Goal: Book appointment/travel/reservation

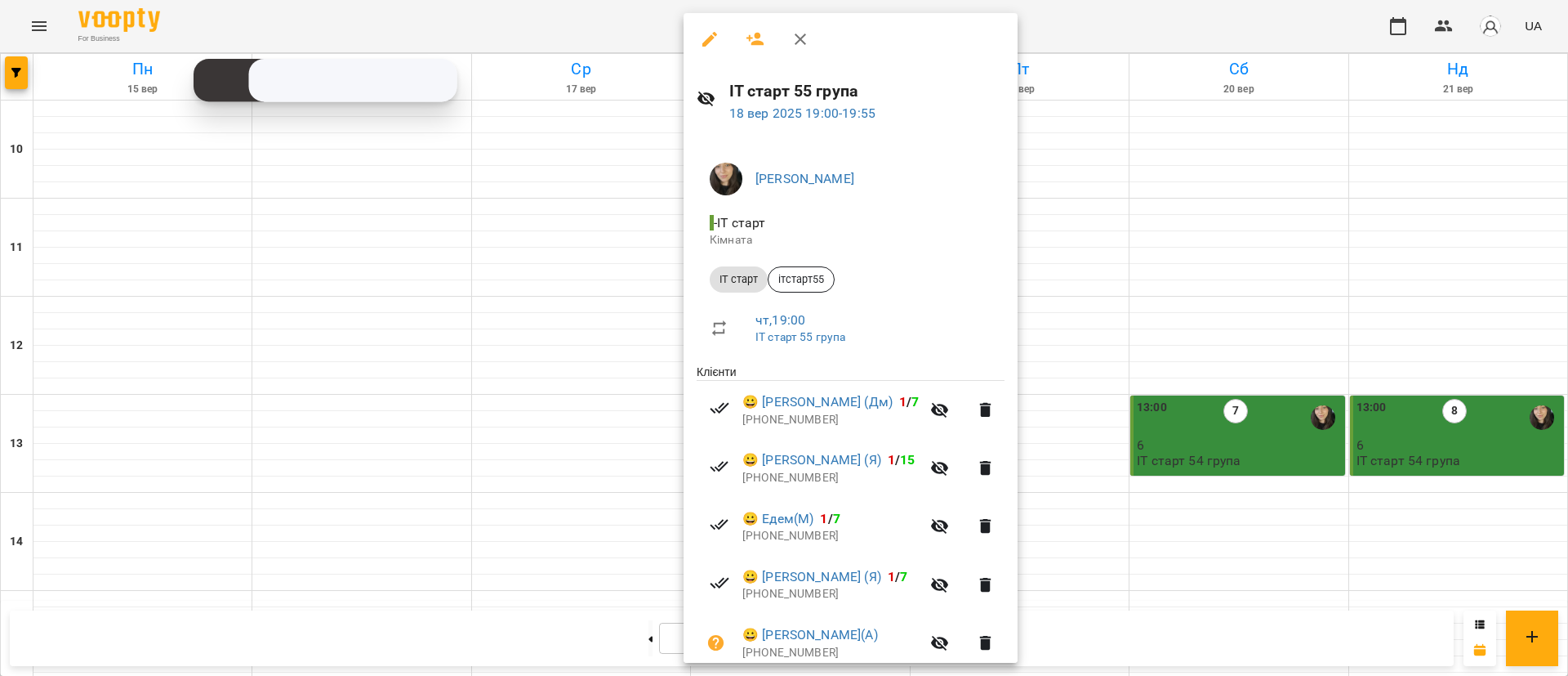
scroll to position [736, 0]
click at [17, 73] on div at bounding box center [784, 338] width 1568 height 676
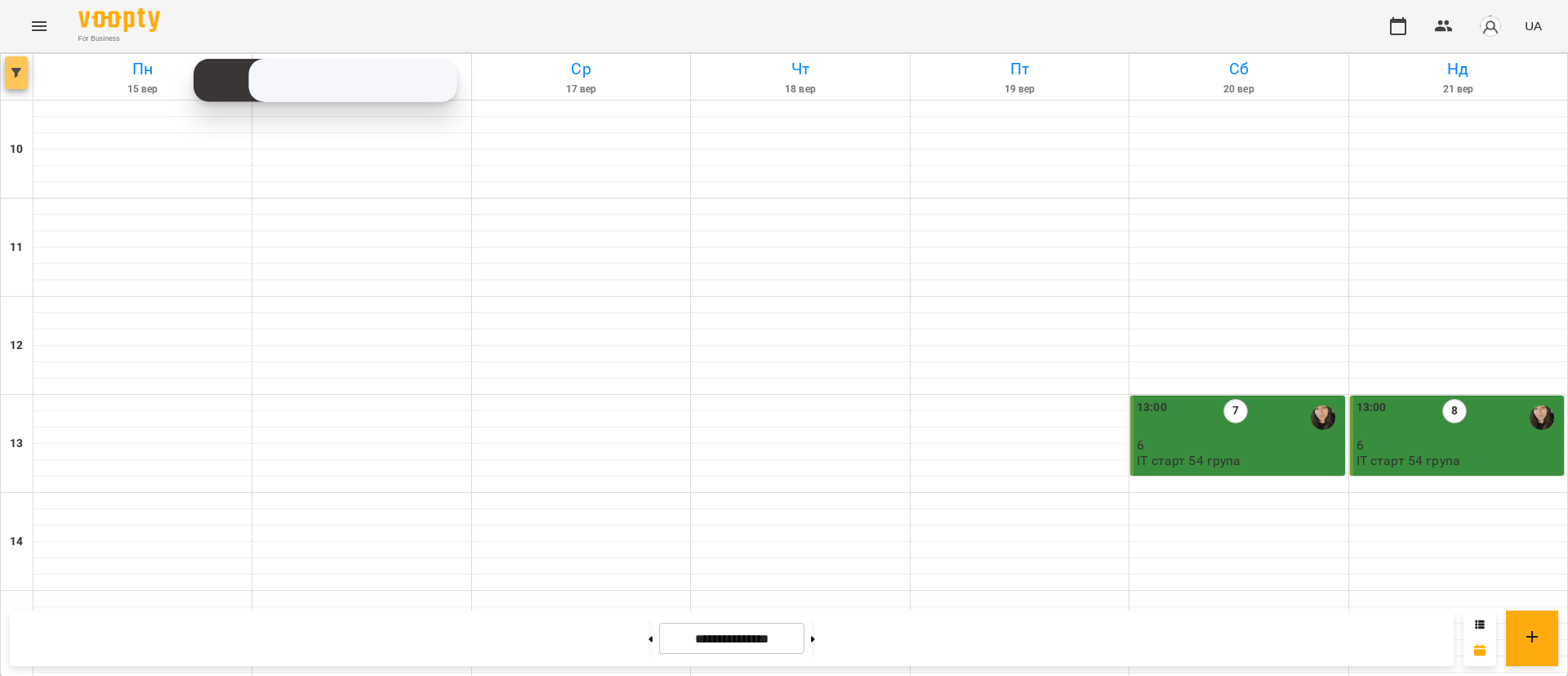
click at [17, 73] on icon "button" at bounding box center [16, 72] width 10 height 10
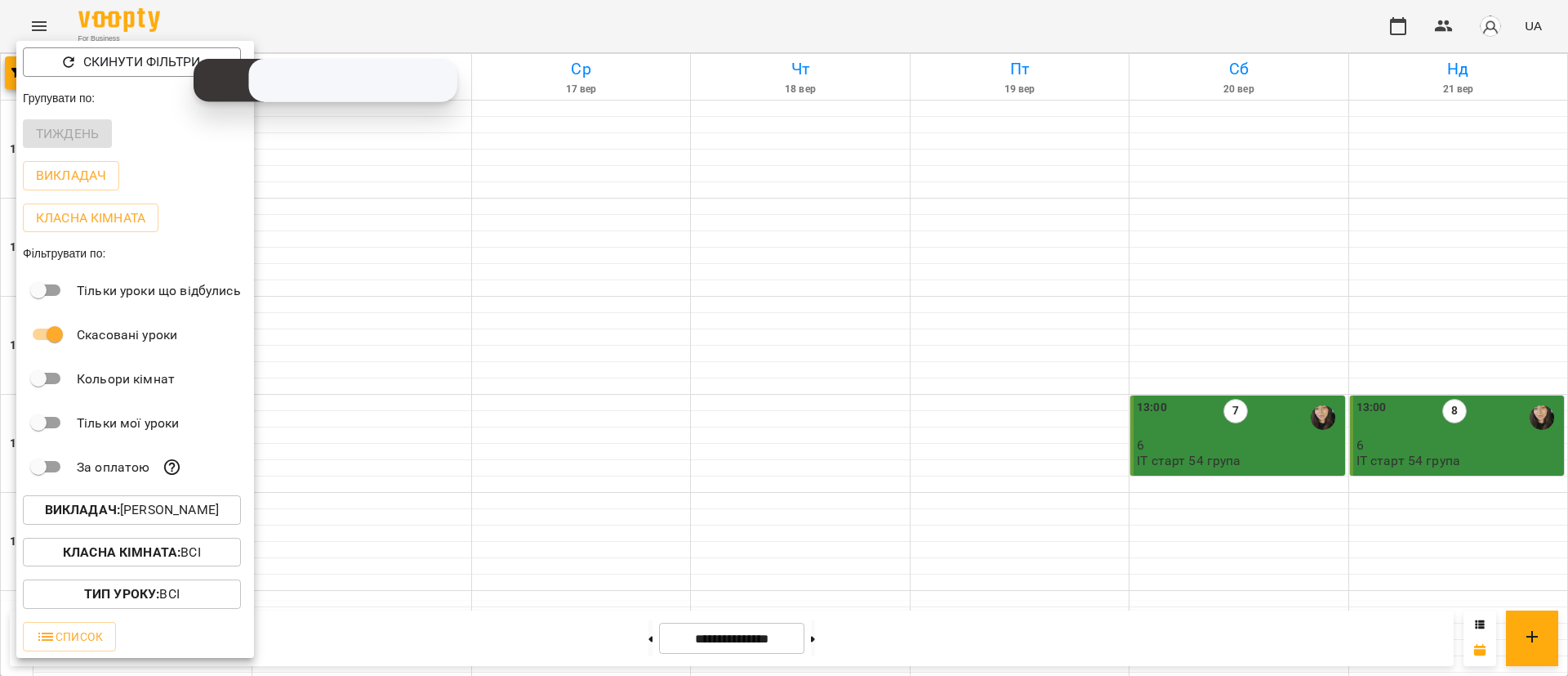
click at [98, 503] on button "Викладач : [PERSON_NAME]" at bounding box center [132, 509] width 218 height 29
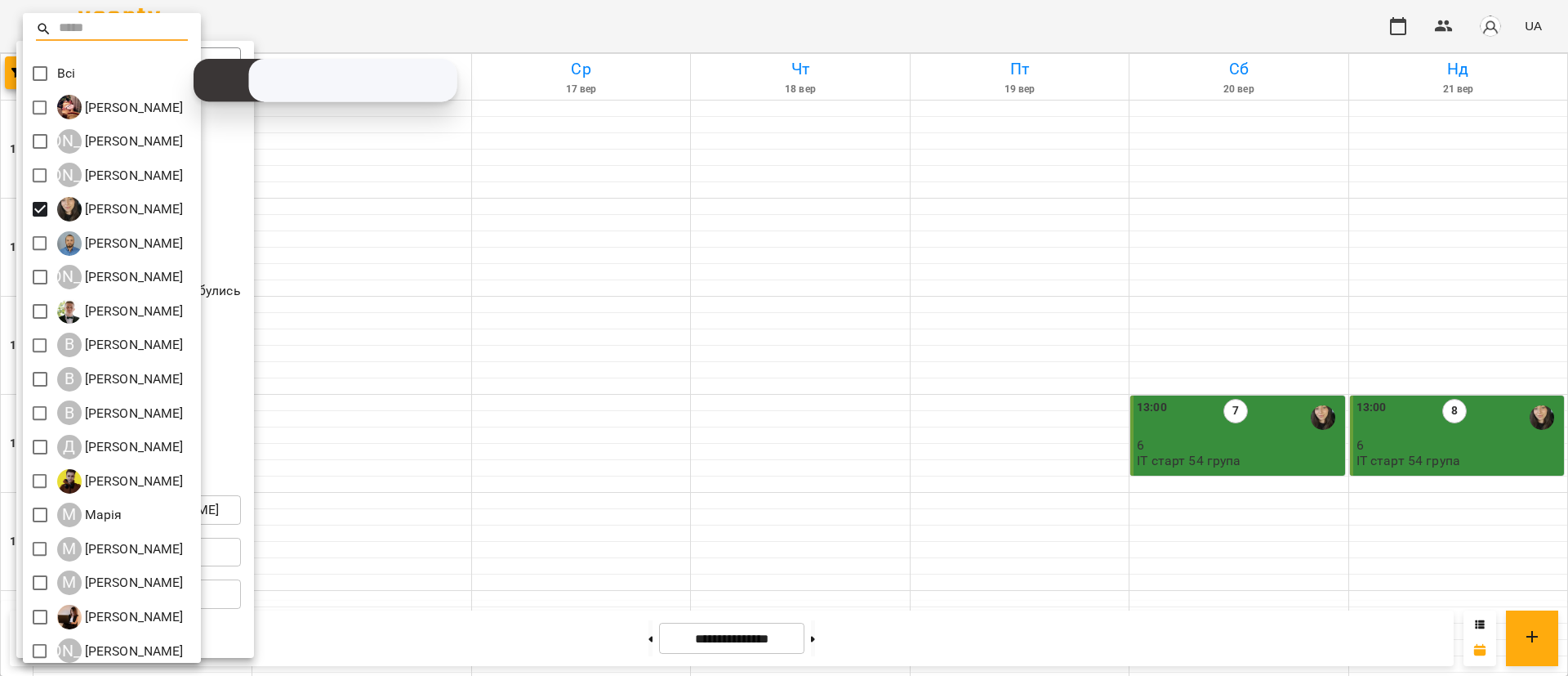
click at [22, 215] on div at bounding box center [784, 338] width 1568 height 676
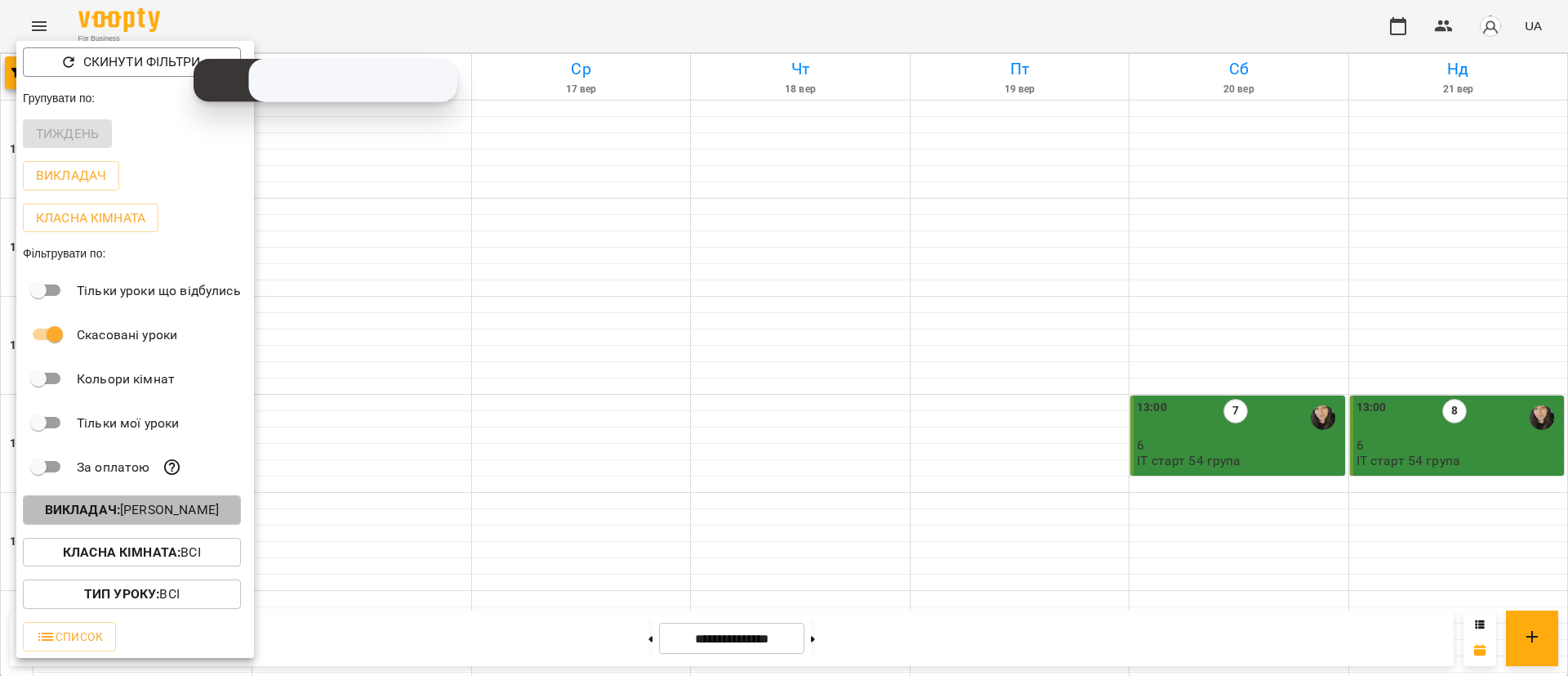
click at [137, 507] on p "Викладач : [PERSON_NAME]" at bounding box center [132, 509] width 174 height 19
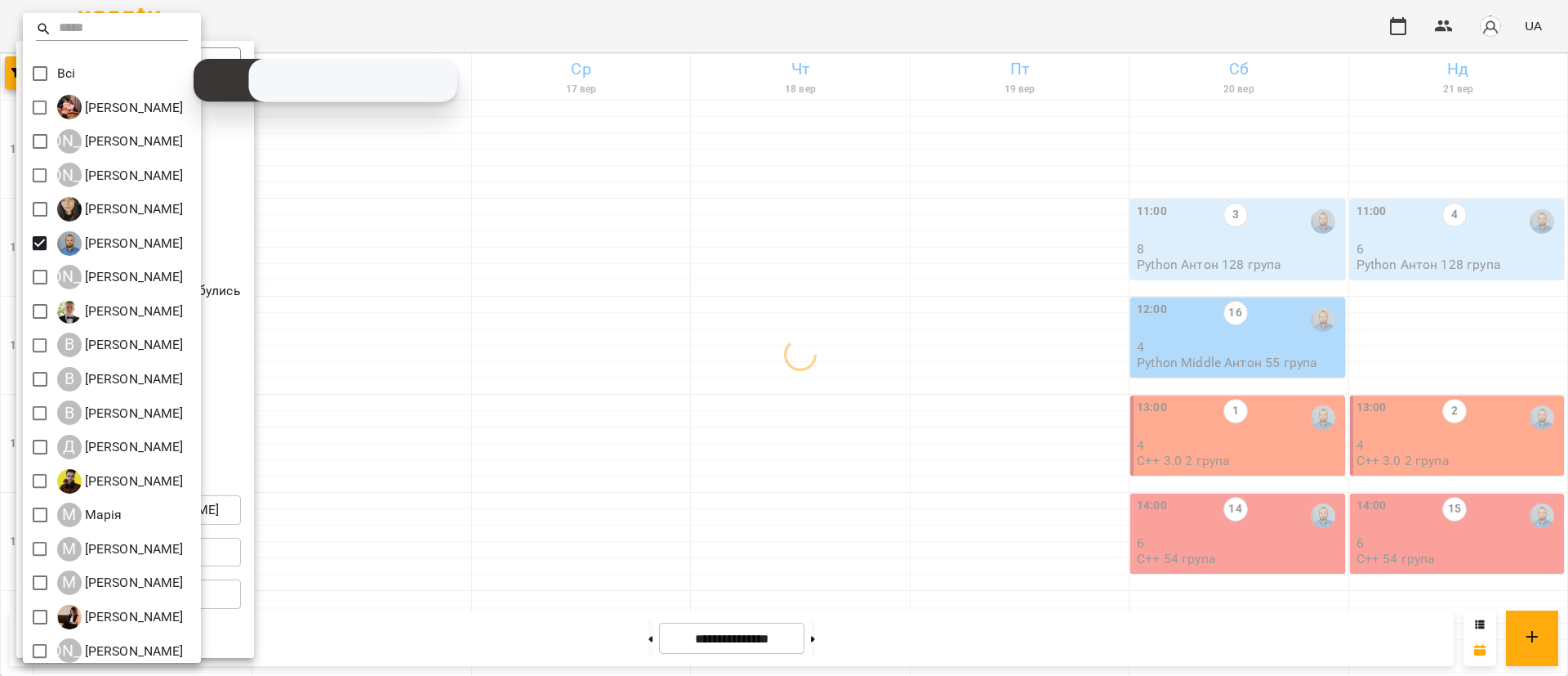
click at [913, 541] on div at bounding box center [784, 338] width 1568 height 676
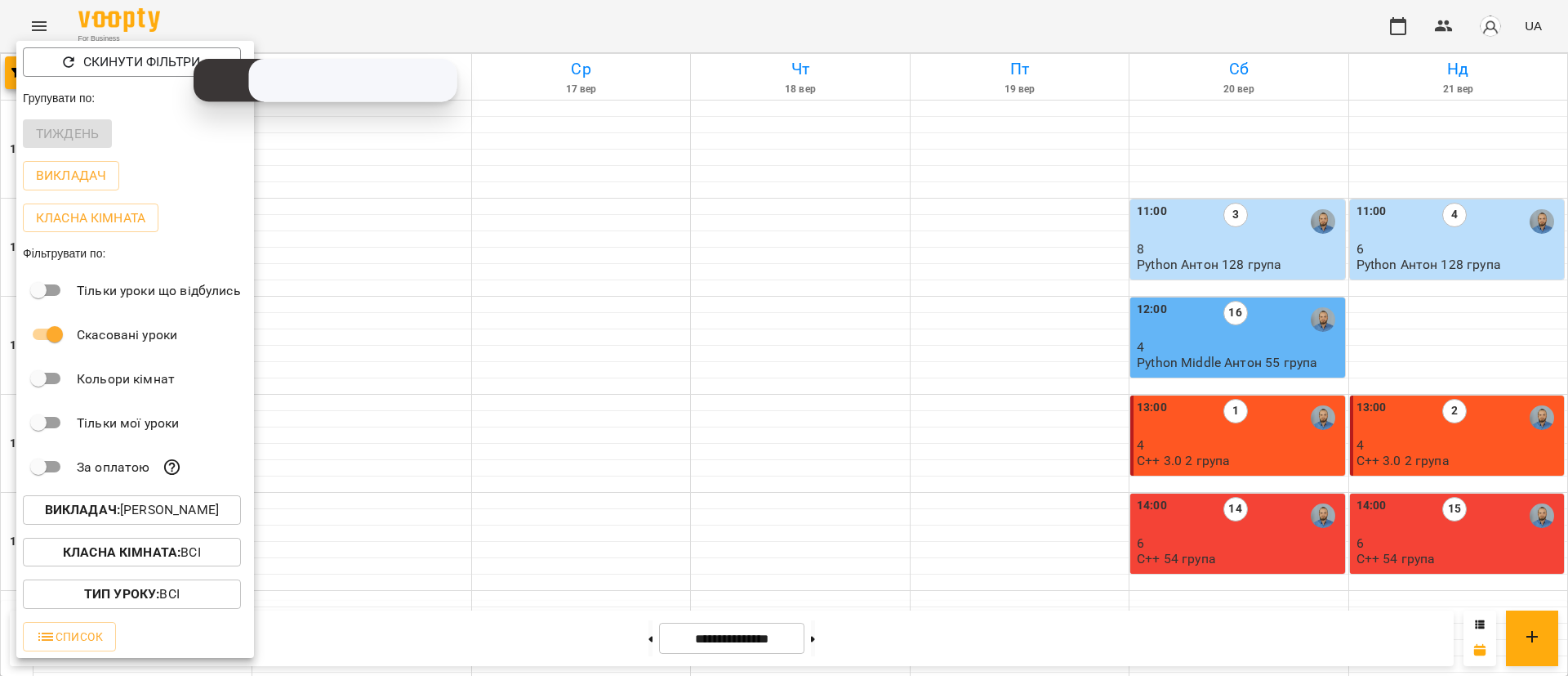
click at [1281, 314] on div at bounding box center [784, 338] width 1568 height 676
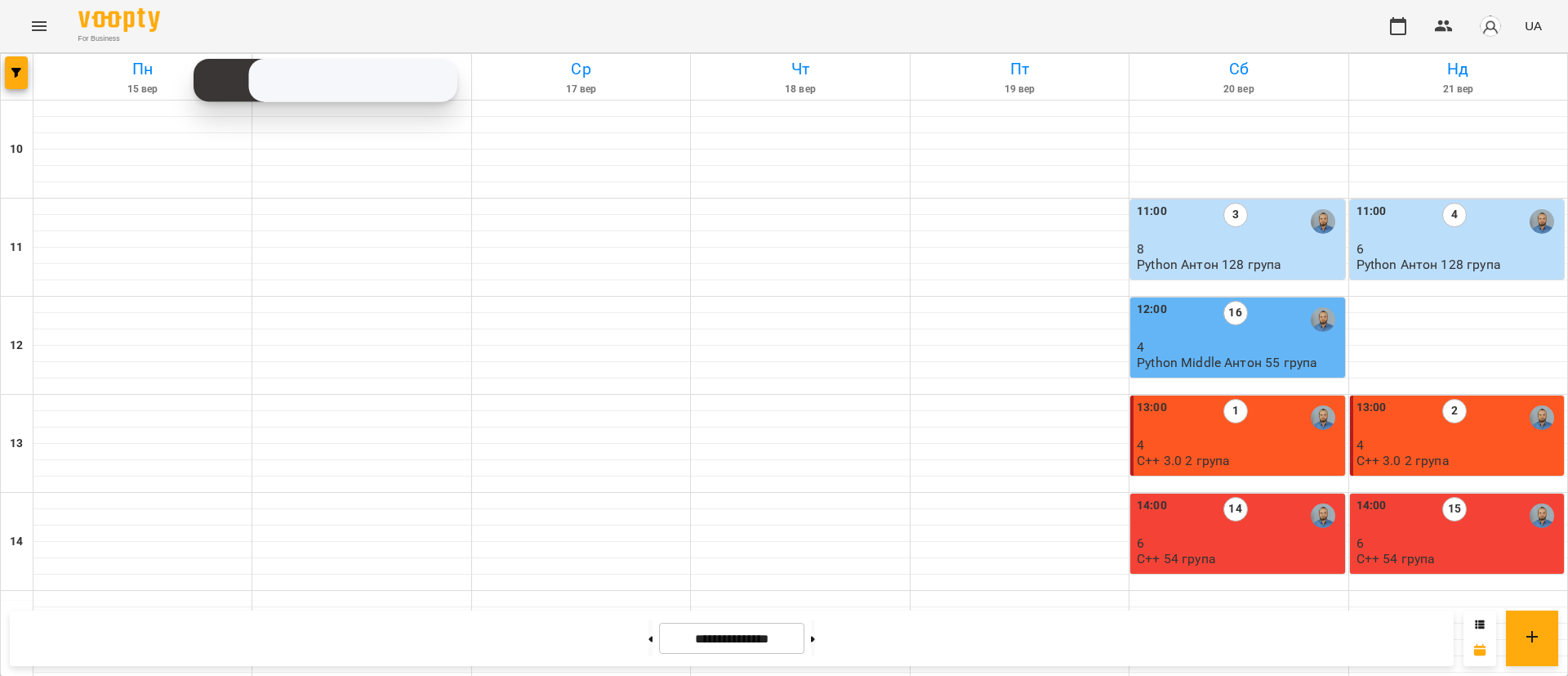
scroll to position [0, 0]
click at [1161, 332] on div "12:00 16" at bounding box center [1239, 319] width 204 height 38
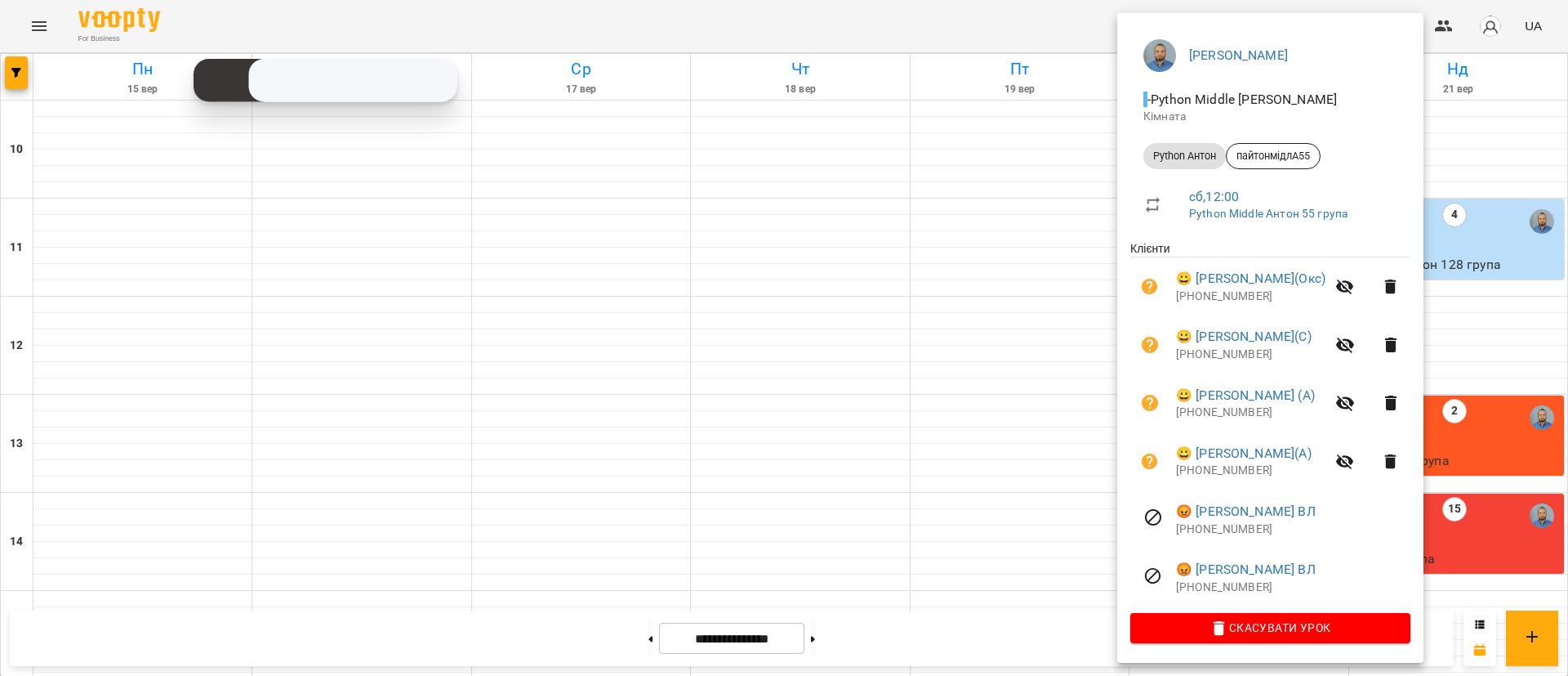
scroll to position [125, 0]
click at [909, 498] on div at bounding box center [784, 338] width 1568 height 676
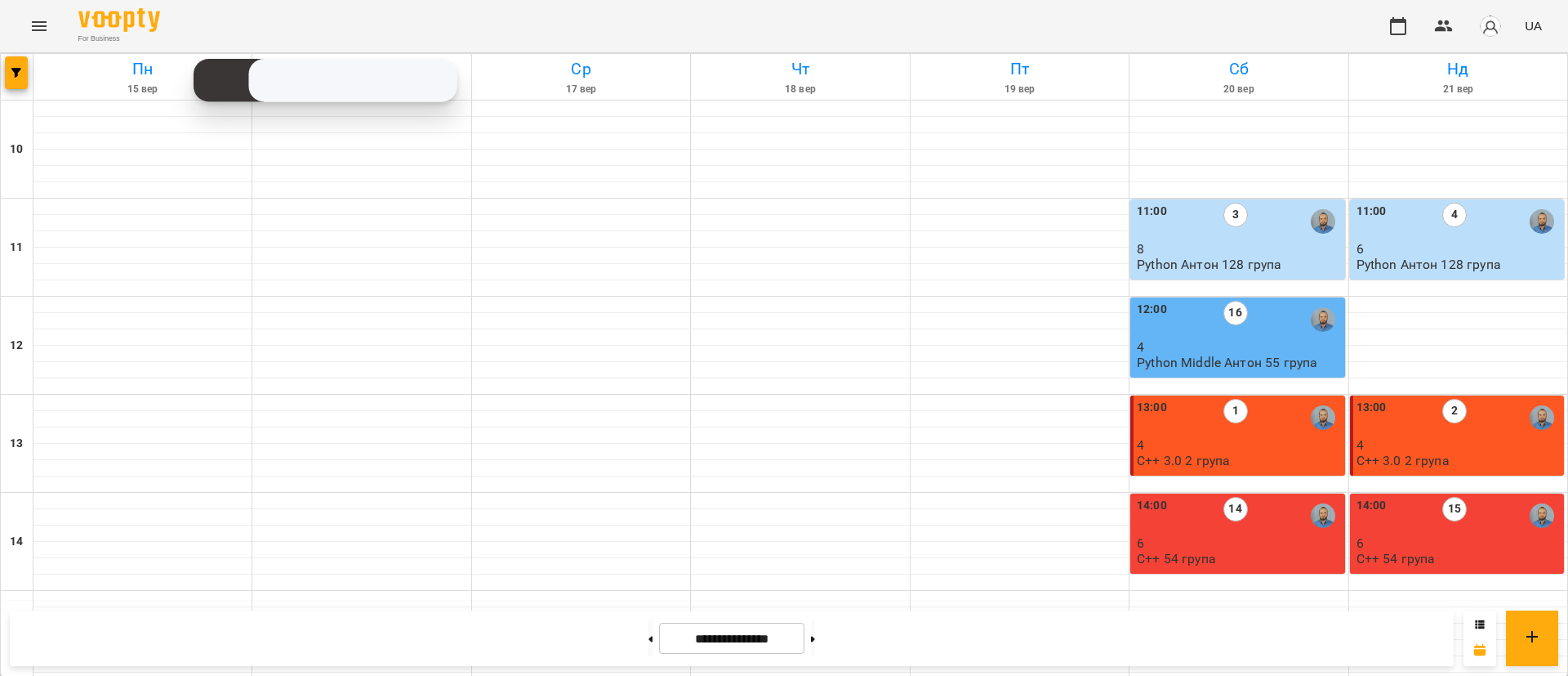
click at [27, 91] on div at bounding box center [17, 77] width 33 height 46
click at [5, 82] on button "button" at bounding box center [16, 73] width 23 height 33
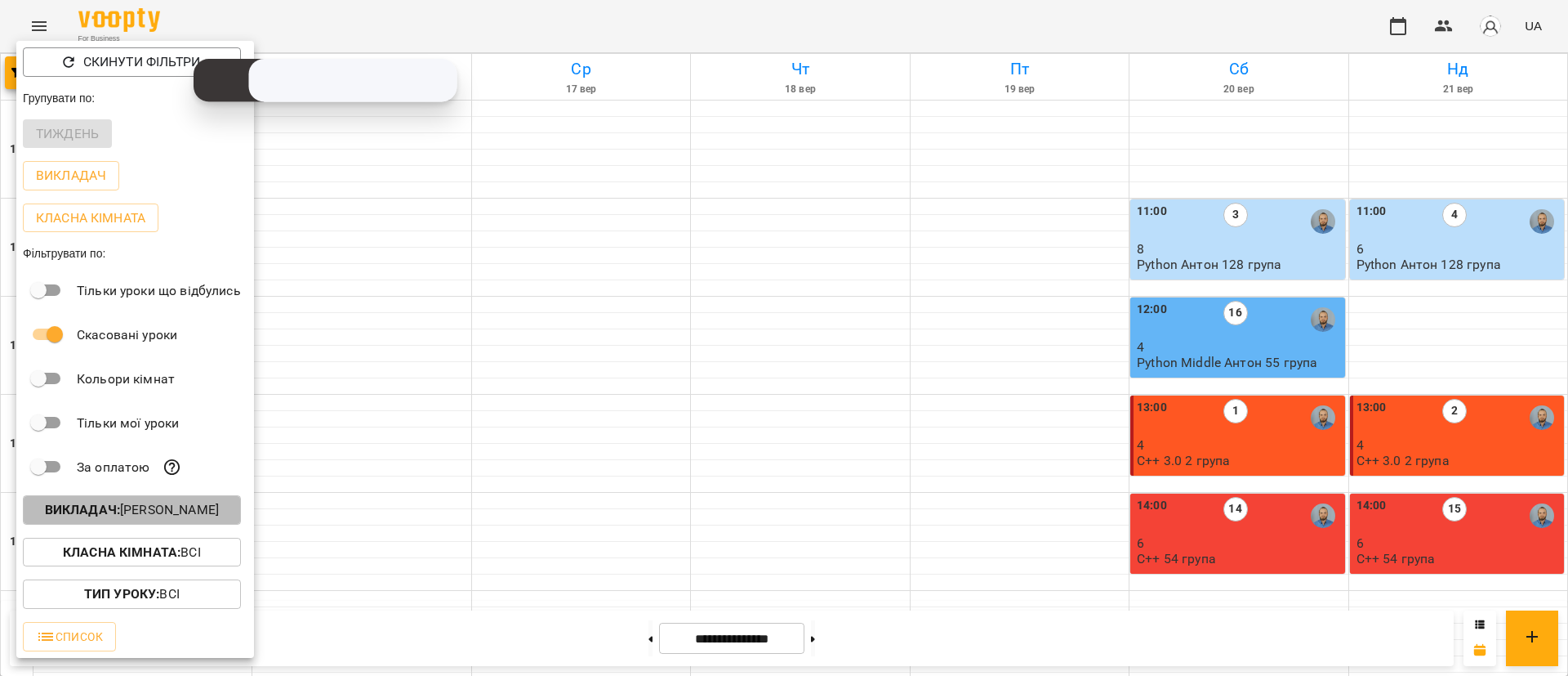
click at [141, 525] on button "Викладач : [PERSON_NAME]" at bounding box center [132, 509] width 218 height 29
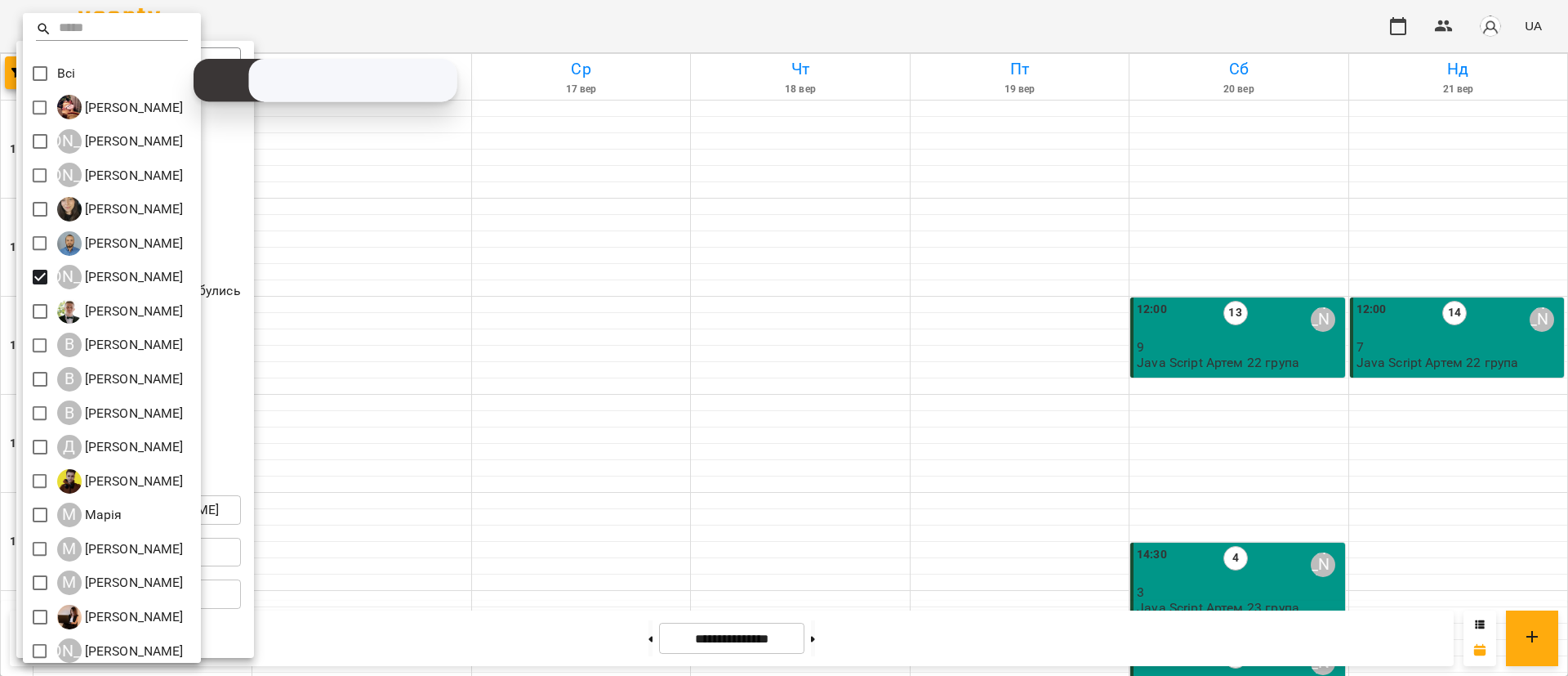
click at [1429, 352] on div at bounding box center [784, 338] width 1568 height 676
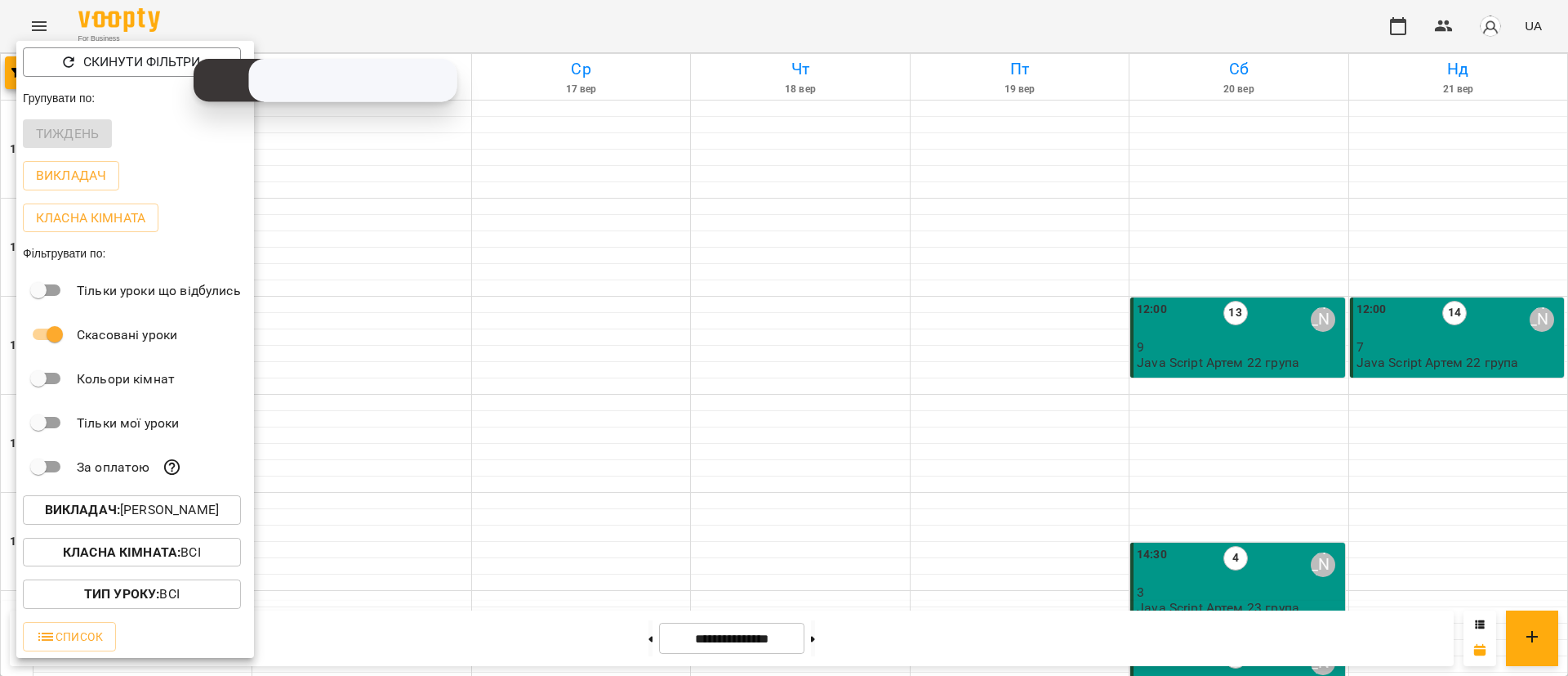
click at [1429, 352] on div at bounding box center [784, 338] width 1568 height 676
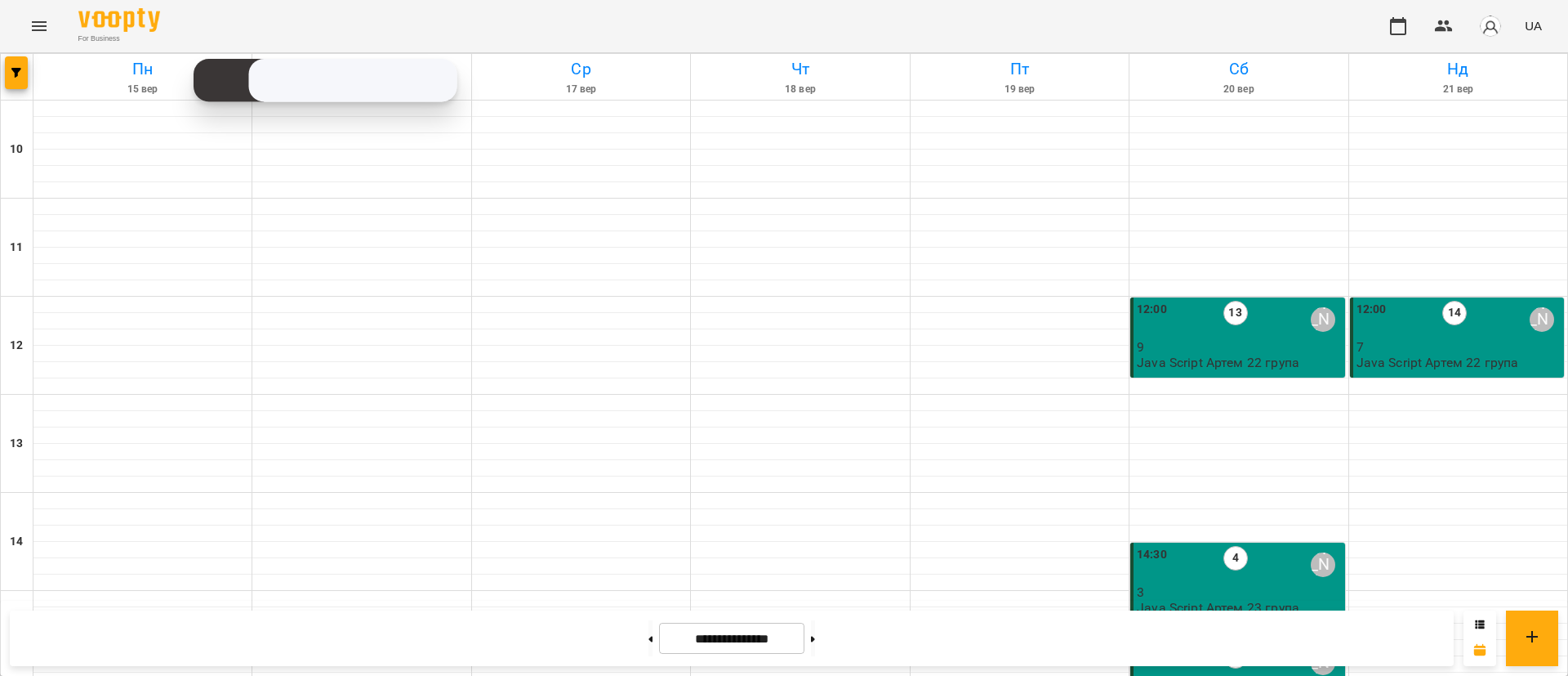
click at [1429, 352] on p "7" at bounding box center [1458, 346] width 204 height 14
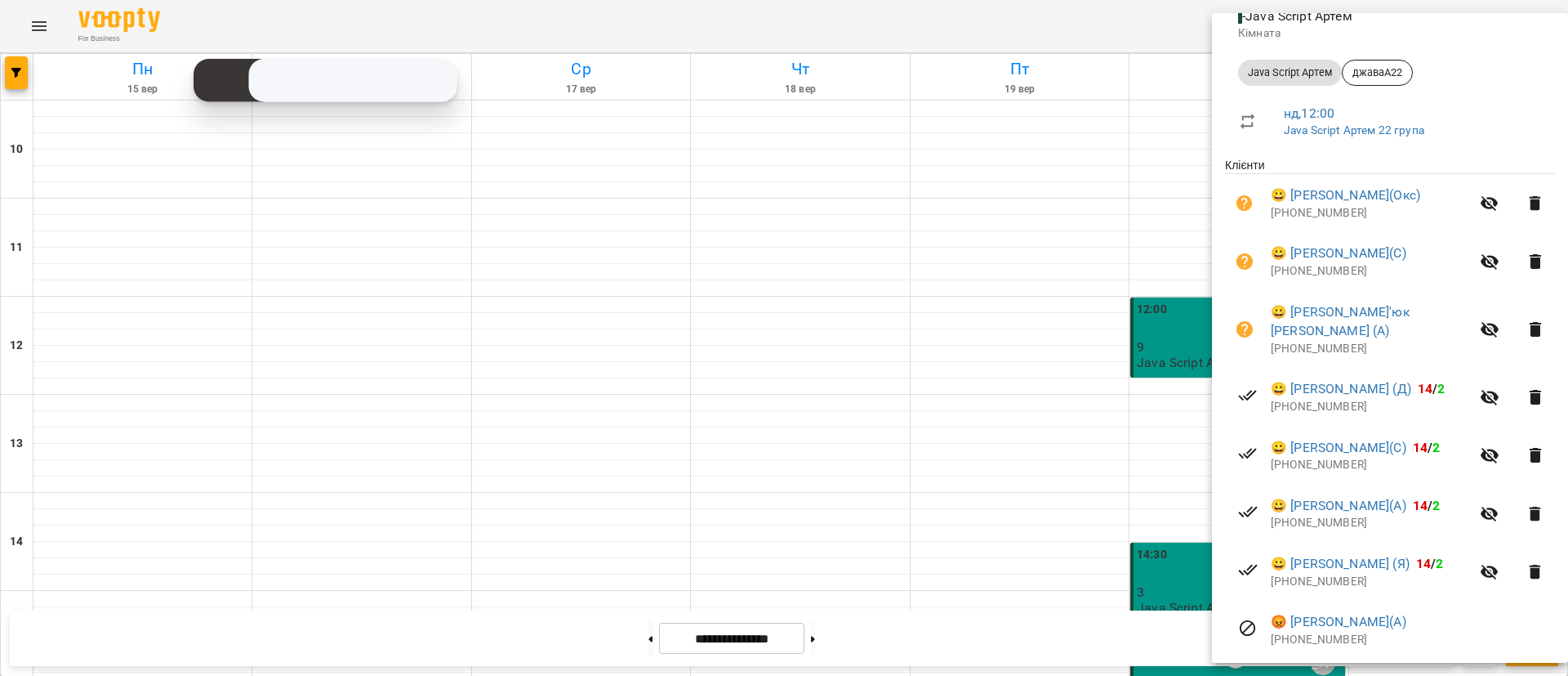
scroll to position [245, 0]
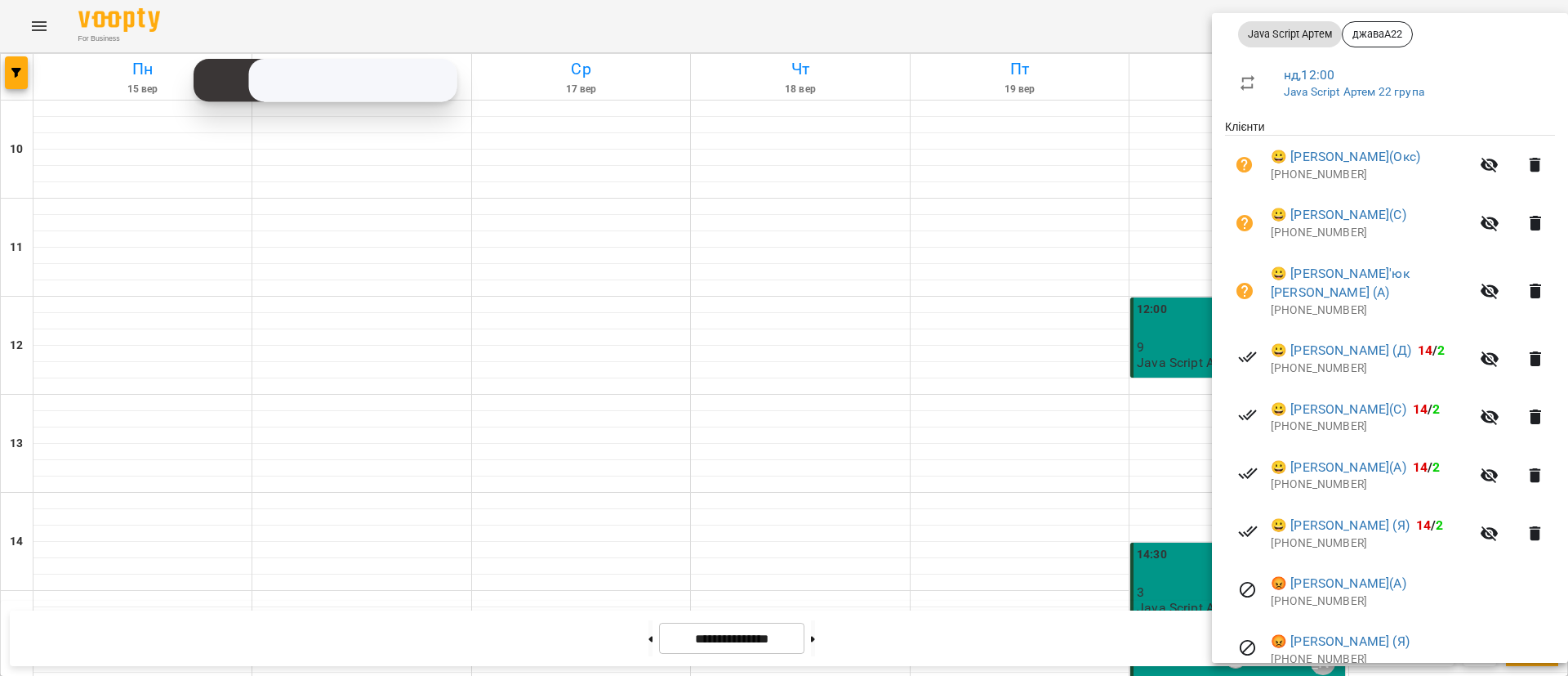
click at [480, 291] on div at bounding box center [784, 338] width 1568 height 676
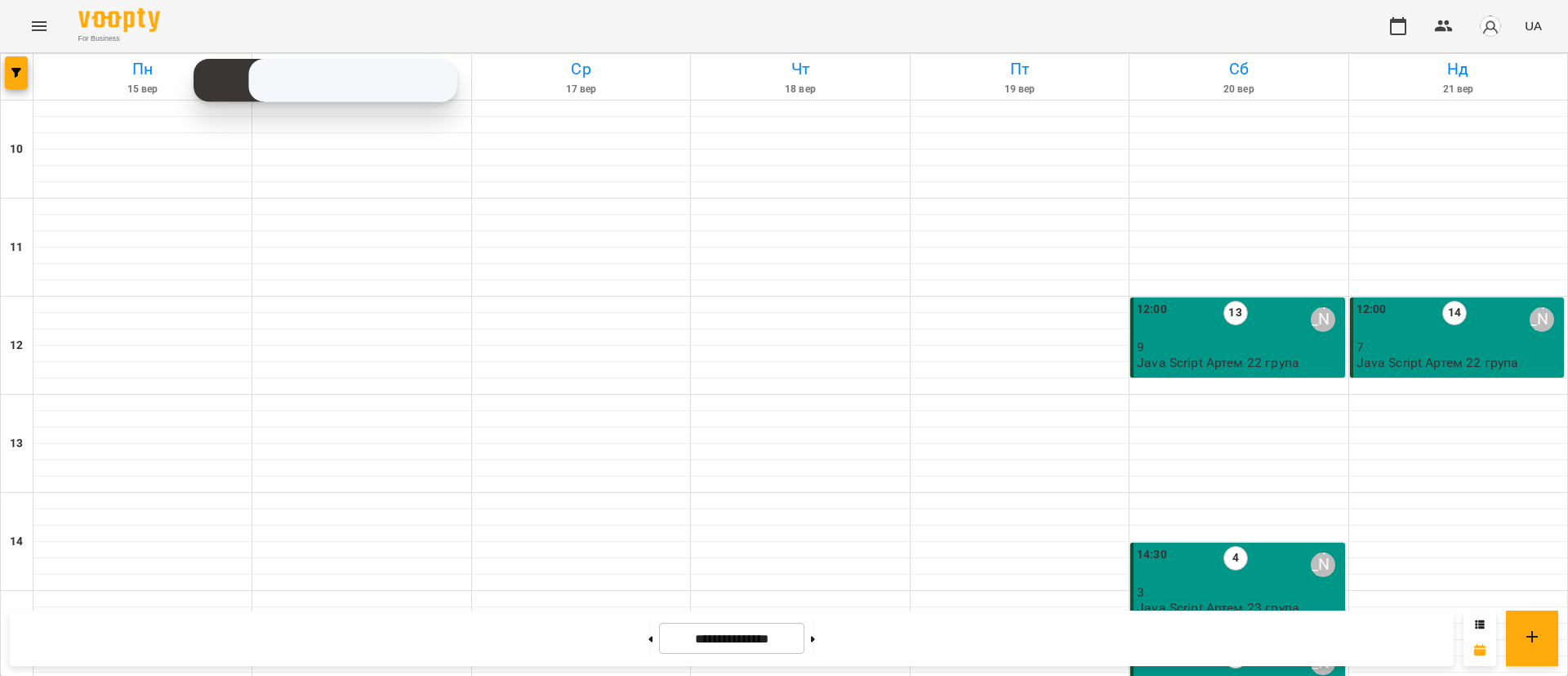
click at [20, 70] on icon "button" at bounding box center [16, 72] width 10 height 10
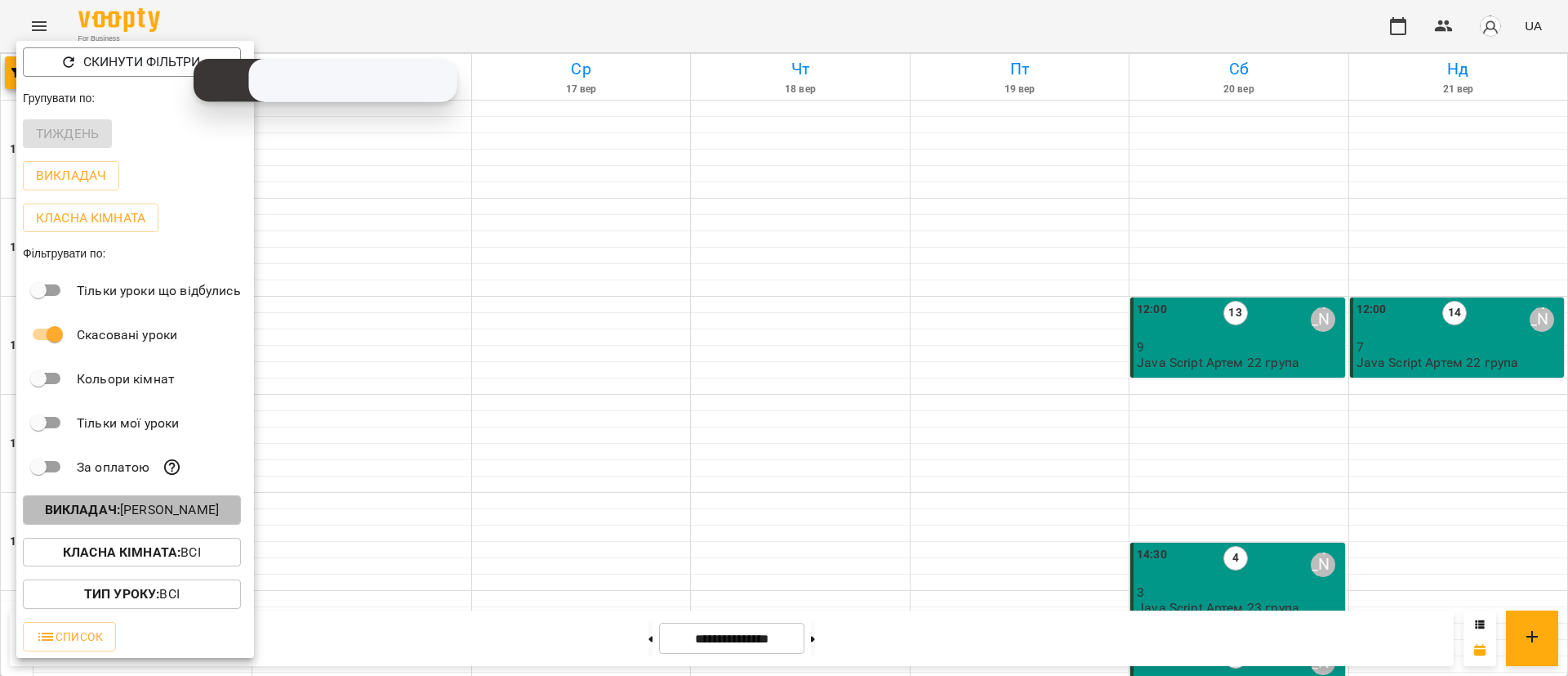
click at [171, 512] on p "Викладач : [PERSON_NAME]" at bounding box center [132, 509] width 174 height 19
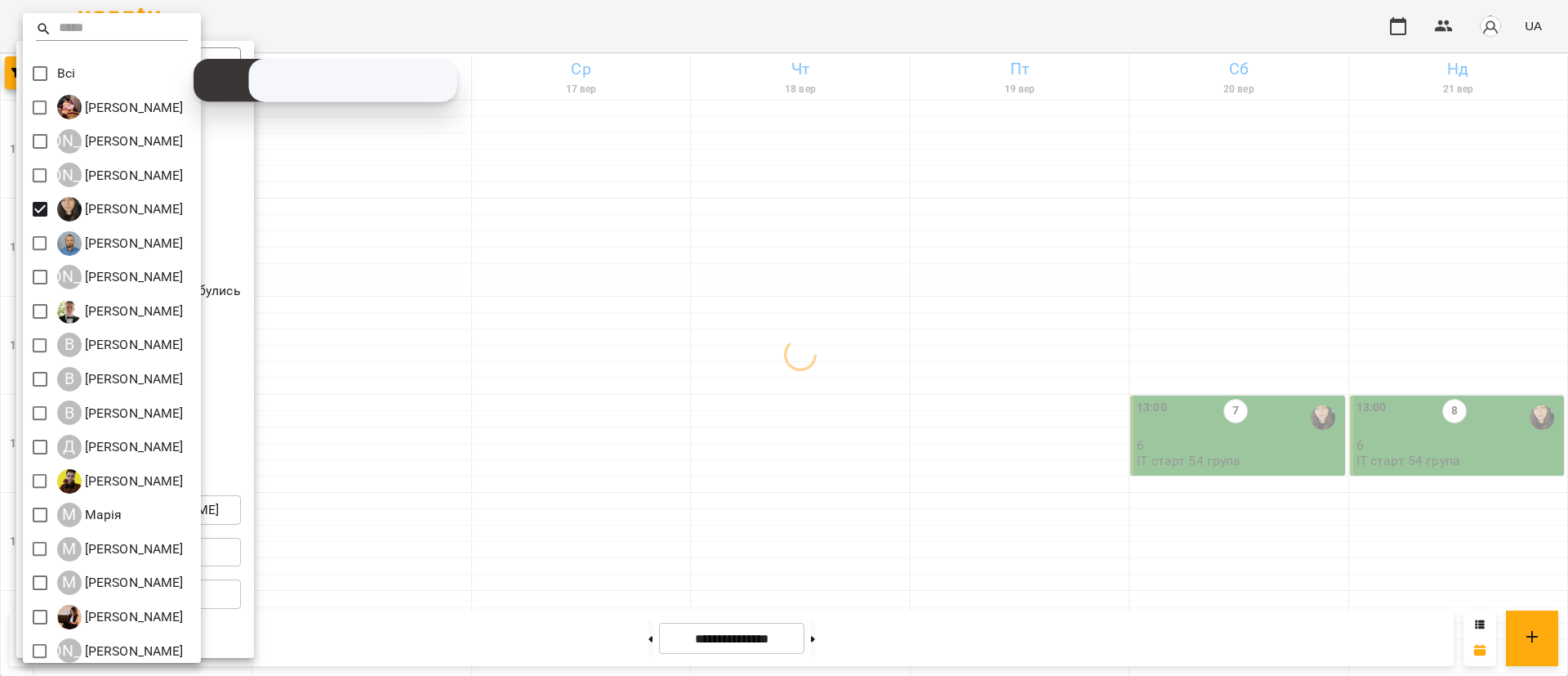
click at [827, 418] on div at bounding box center [784, 338] width 1568 height 676
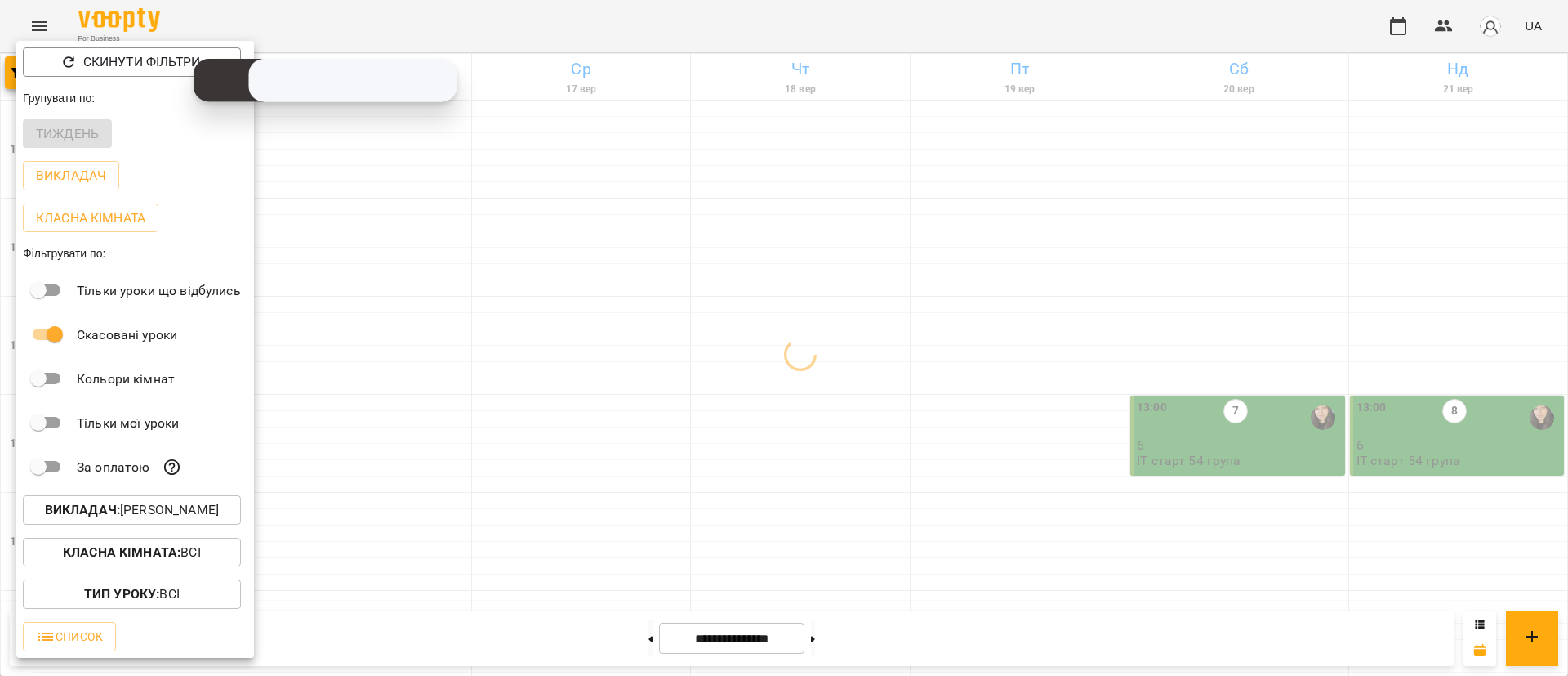
click at [806, 439] on div at bounding box center [784, 338] width 1568 height 676
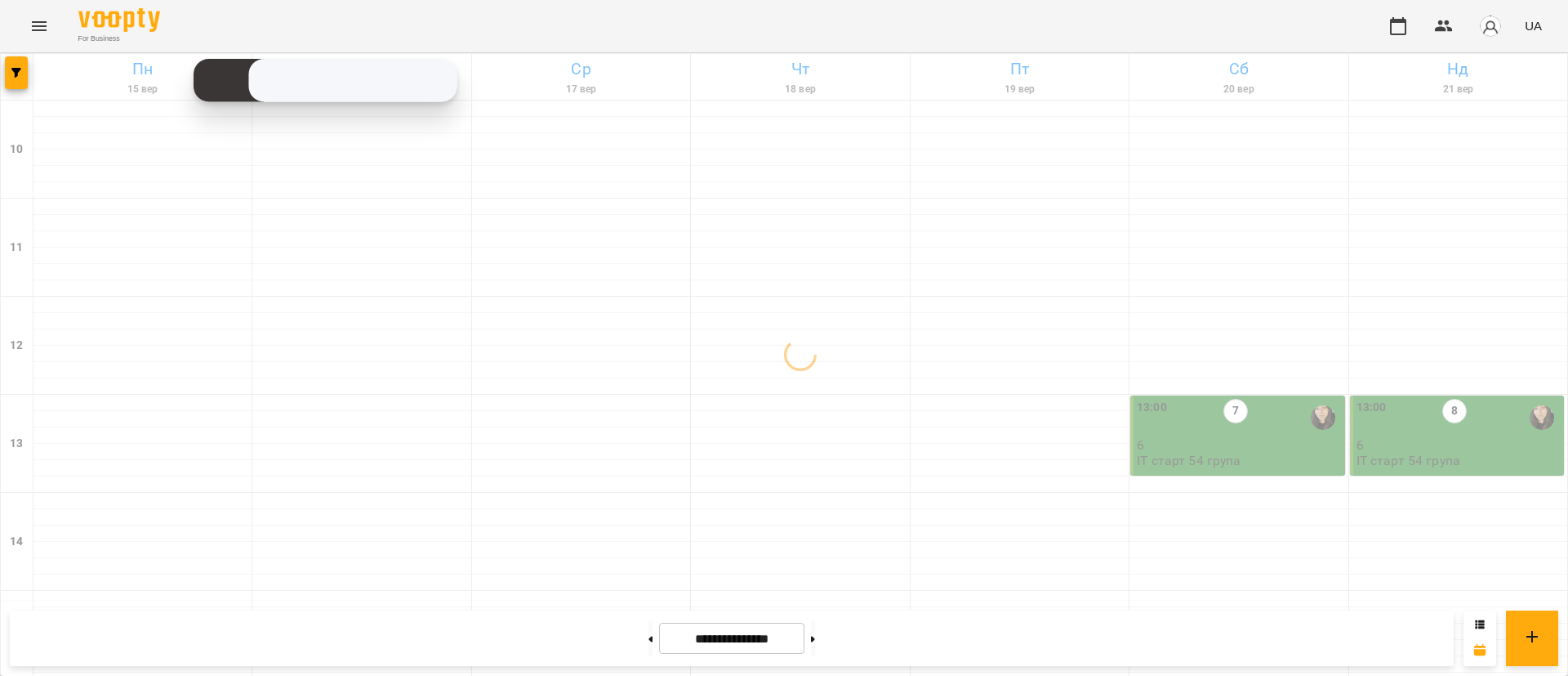
scroll to position [123, 0]
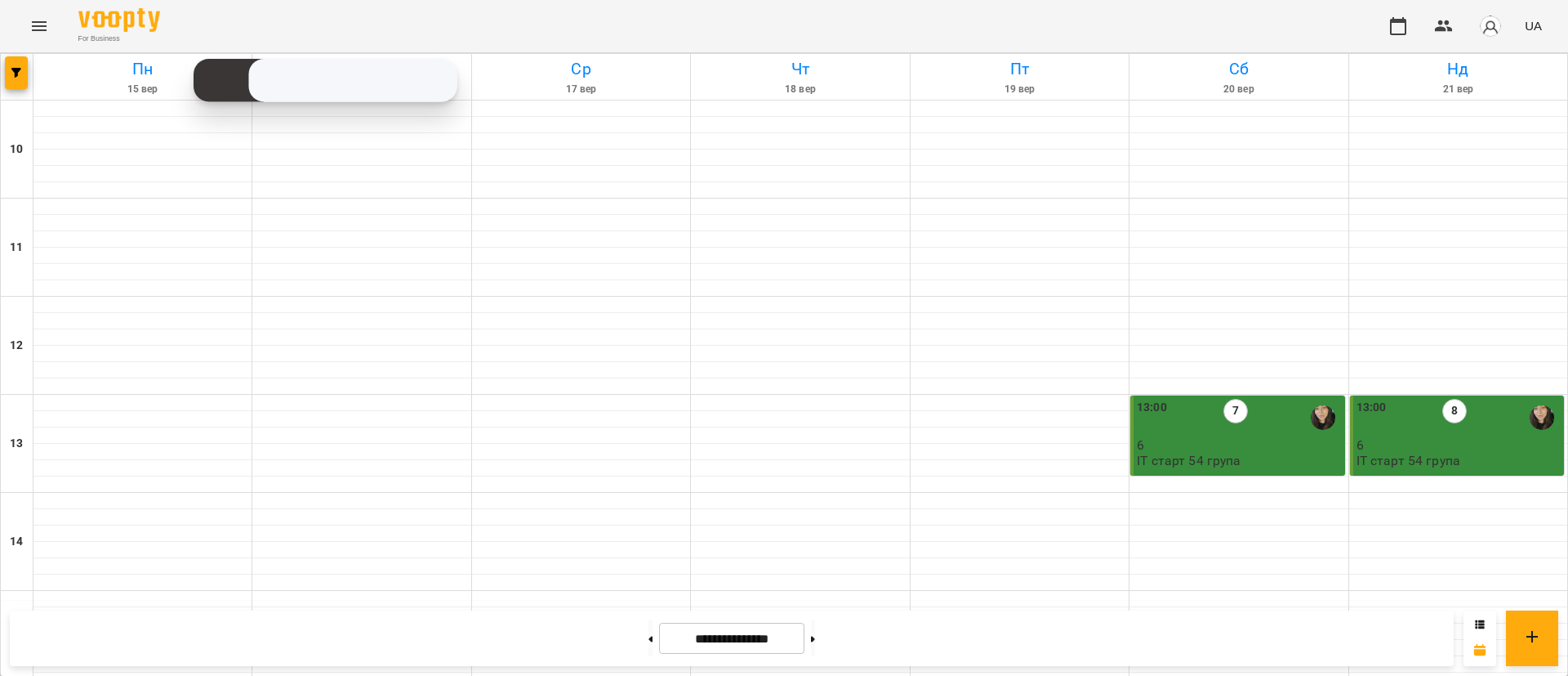
click at [1415, 396] on div "13:00 8 6 ІТ старт 54 група" at bounding box center [1457, 435] width 214 height 80
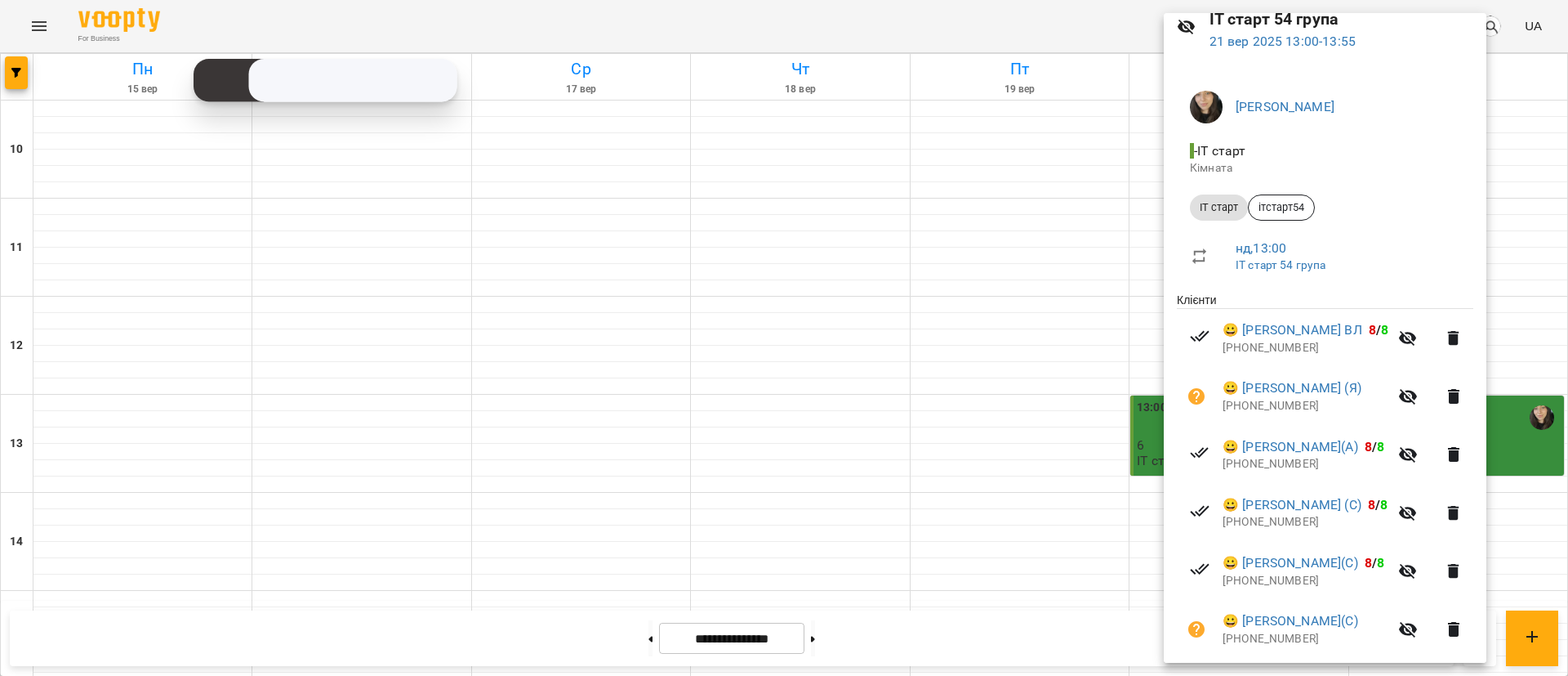
scroll to position [125, 0]
